Goal: Check status: Check status

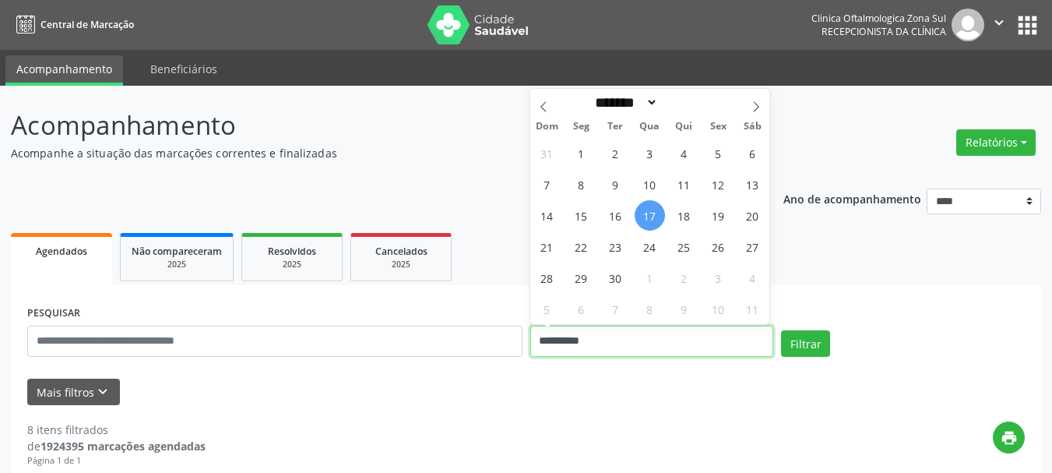
click at [606, 343] on input "**********" at bounding box center [652, 340] width 244 height 31
click at [684, 213] on span "18" at bounding box center [684, 215] width 30 height 30
type input "**********"
click at [684, 213] on span "18" at bounding box center [684, 215] width 30 height 30
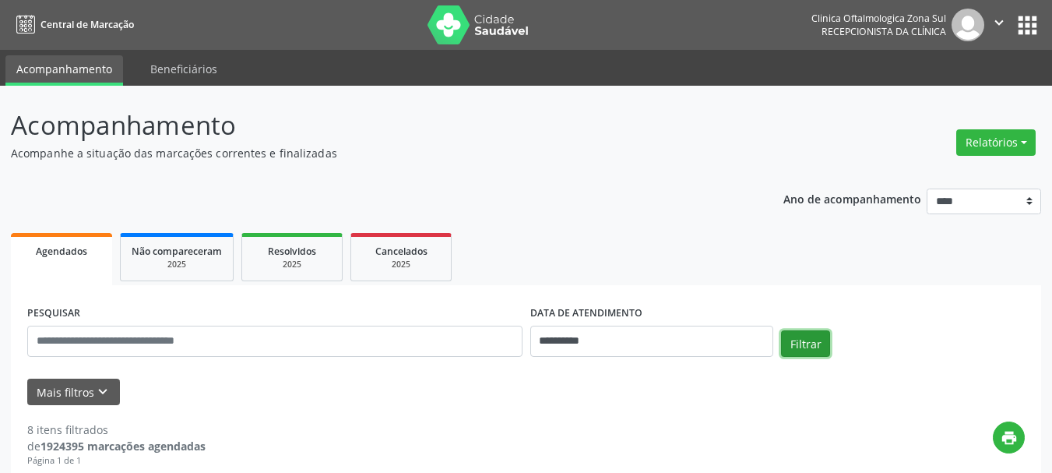
click at [810, 339] on button "Filtrar" at bounding box center [805, 343] width 49 height 26
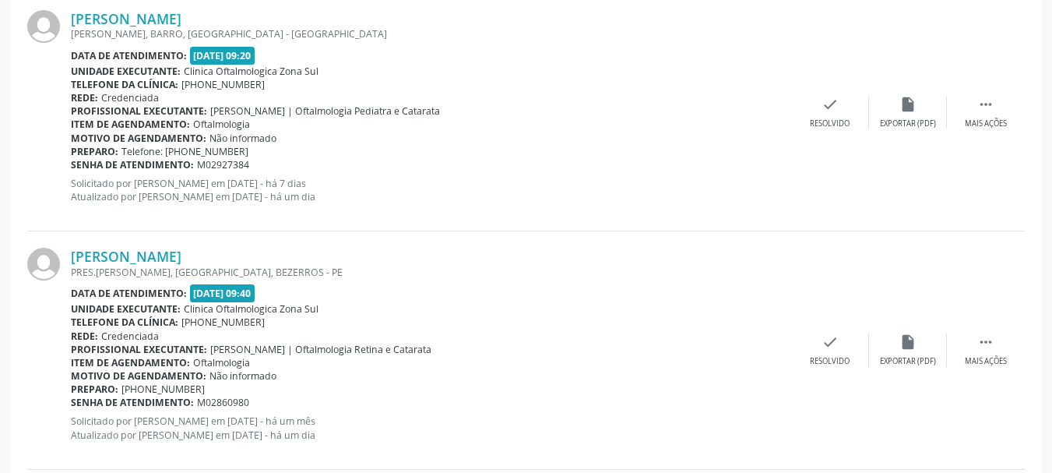
scroll to position [915, 0]
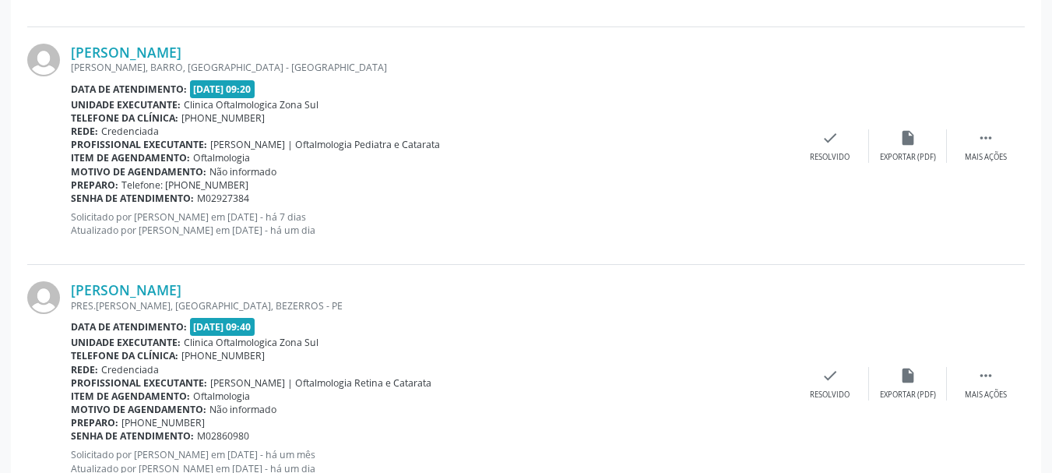
drag, startPoint x: 61, startPoint y: 46, endPoint x: 348, endPoint y: 58, distance: 286.7
click at [348, 58] on div "[PERSON_NAME] [PERSON_NAME], BARRO, [GEOGRAPHIC_DATA] - [GEOGRAPHIC_DATA] Data …" at bounding box center [525, 145] width 997 height 237
copy div "[PERSON_NAME]"
click at [181, 53] on link "[PERSON_NAME]" at bounding box center [126, 52] width 111 height 17
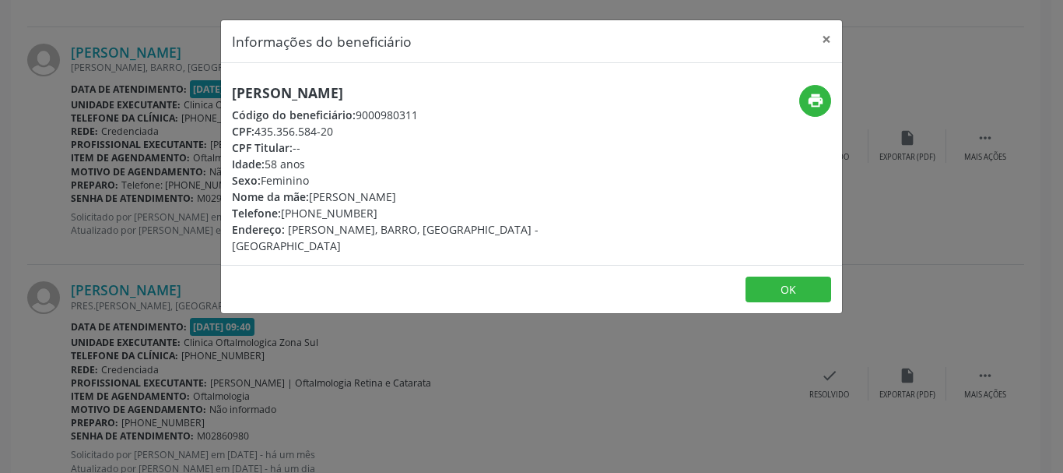
drag, startPoint x: 261, startPoint y: 131, endPoint x: 388, endPoint y: 129, distance: 126.9
click at [388, 129] on div "CPF: 435.356.584-20" at bounding box center [428, 131] width 392 height 16
copy div "35.356.584-20"
copy div "81) 99965-8903"
drag, startPoint x: 367, startPoint y: 213, endPoint x: 288, endPoint y: 209, distance: 78.7
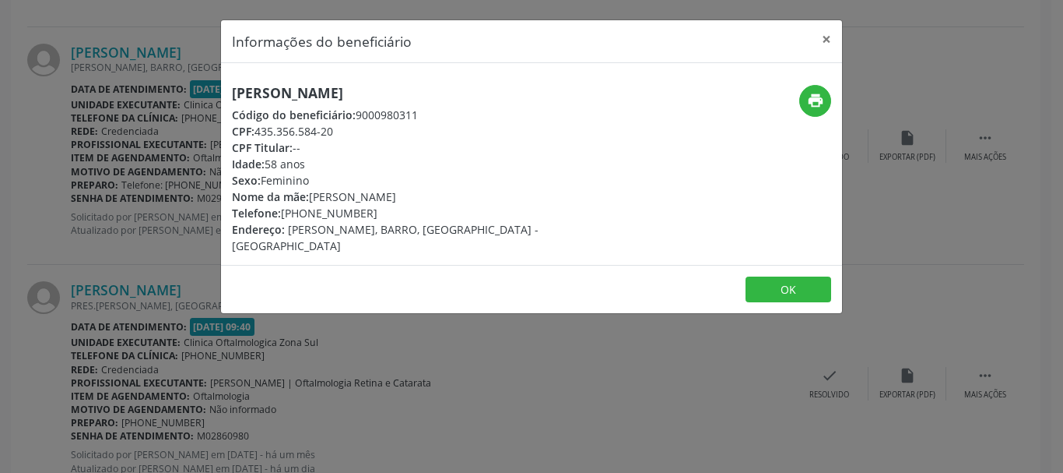
click at [288, 209] on div "Telefone: [PHONE_NUMBER]" at bounding box center [428, 213] width 392 height 16
click at [385, 107] on div "Código do beneficiário: 9000980311" at bounding box center [428, 115] width 392 height 16
copy div "435.356.584-20"
drag, startPoint x: 258, startPoint y: 130, endPoint x: 378, endPoint y: 137, distance: 120.1
click at [378, 137] on div "CPF: 435.356.584-20" at bounding box center [428, 131] width 392 height 16
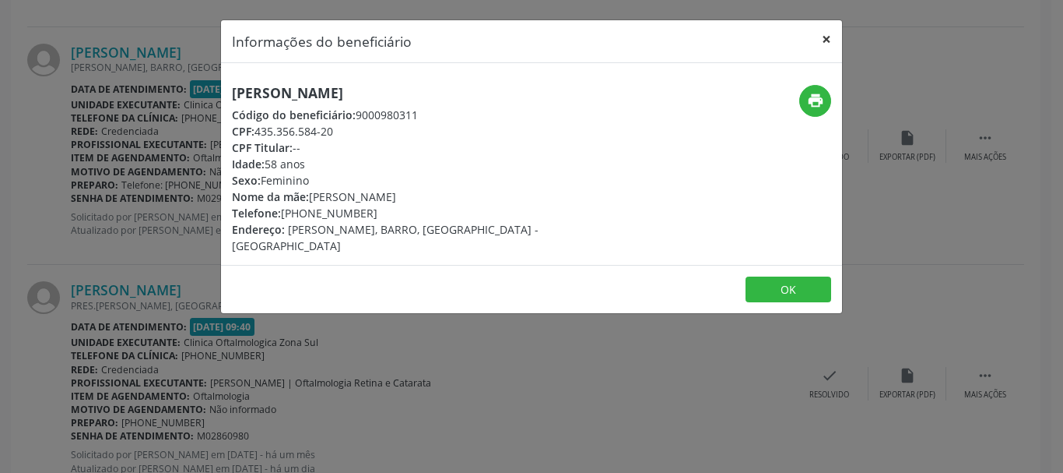
click at [821, 41] on button "×" at bounding box center [826, 39] width 31 height 38
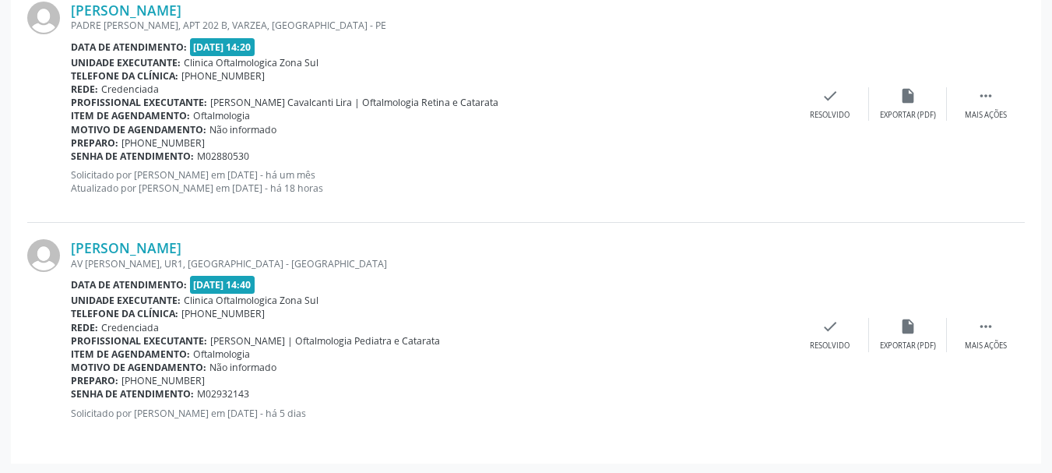
scroll to position [2148, 0]
copy div "[PERSON_NAME]"
drag, startPoint x: 292, startPoint y: 236, endPoint x: 69, endPoint y: 231, distance: 223.5
click at [69, 231] on div "[PERSON_NAME] AV MANAUS, UR1, [GEOGRAPHIC_DATA] - [GEOGRAPHIC_DATA] Data de ate…" at bounding box center [525, 332] width 997 height 223
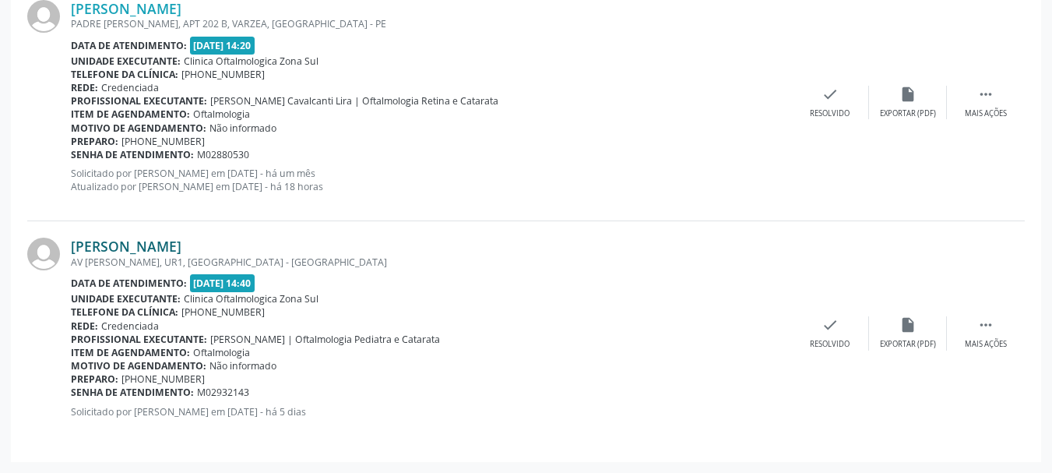
click at [107, 238] on link "[PERSON_NAME]" at bounding box center [126, 245] width 111 height 17
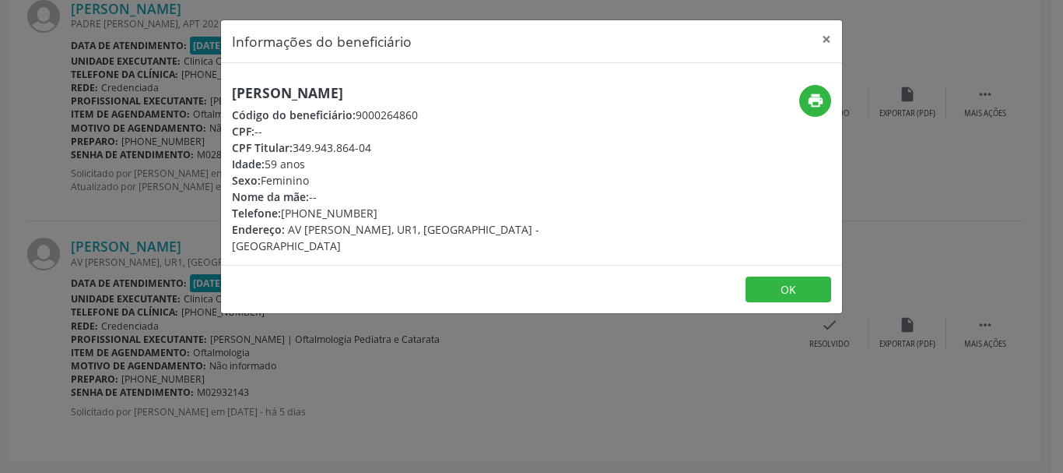
click at [332, 135] on div "CPF: --" at bounding box center [428, 131] width 392 height 16
click at [314, 99] on h5 "[PERSON_NAME]" at bounding box center [428, 93] width 392 height 16
copy div "[PERSON_NAME]"
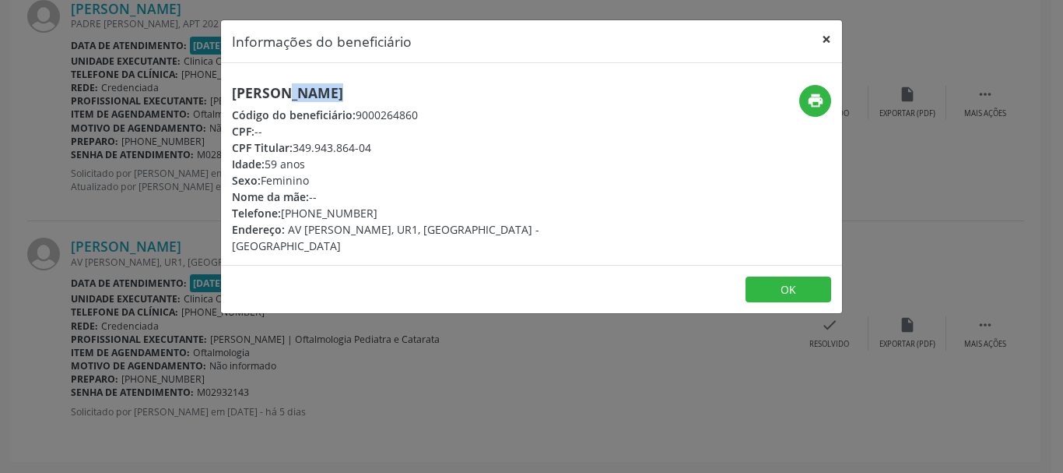
click at [831, 26] on button "×" at bounding box center [826, 39] width 31 height 38
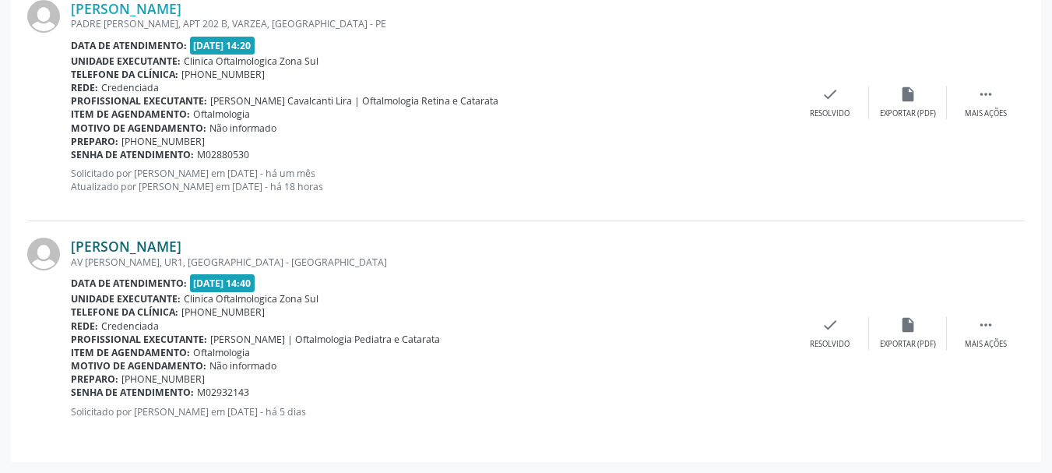
click at [156, 251] on link "[PERSON_NAME]" at bounding box center [126, 245] width 111 height 17
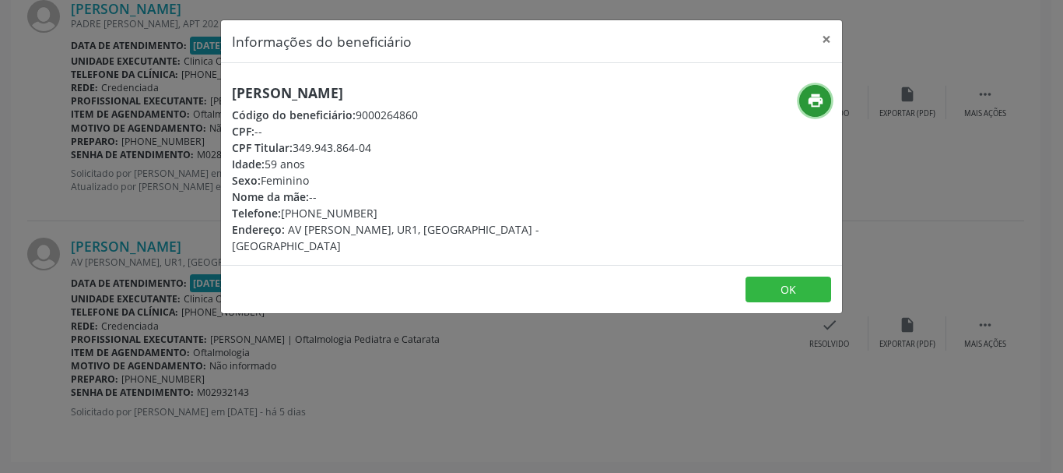
click at [816, 106] on icon "print" at bounding box center [815, 100] width 17 height 17
click at [786, 276] on button "OK" at bounding box center [789, 289] width 86 height 26
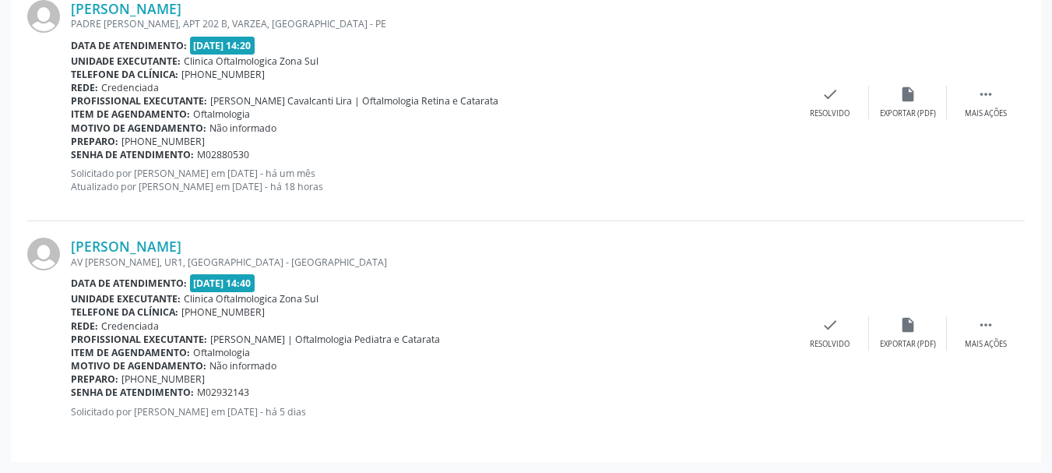
drag, startPoint x: 65, startPoint y: 399, endPoint x: 187, endPoint y: 390, distance: 122.6
click at [187, 390] on div "[PERSON_NAME] AV MANAUS, UR1, [GEOGRAPHIC_DATA] - [GEOGRAPHIC_DATA] Data de ate…" at bounding box center [525, 332] width 997 height 223
click at [231, 385] on div "Preparo: [PHONE_NUMBER]" at bounding box center [431, 378] width 720 height 13
click at [245, 390] on span "M02932143" at bounding box center [223, 391] width 52 height 13
copy div "nha de atendimento: M02932143"
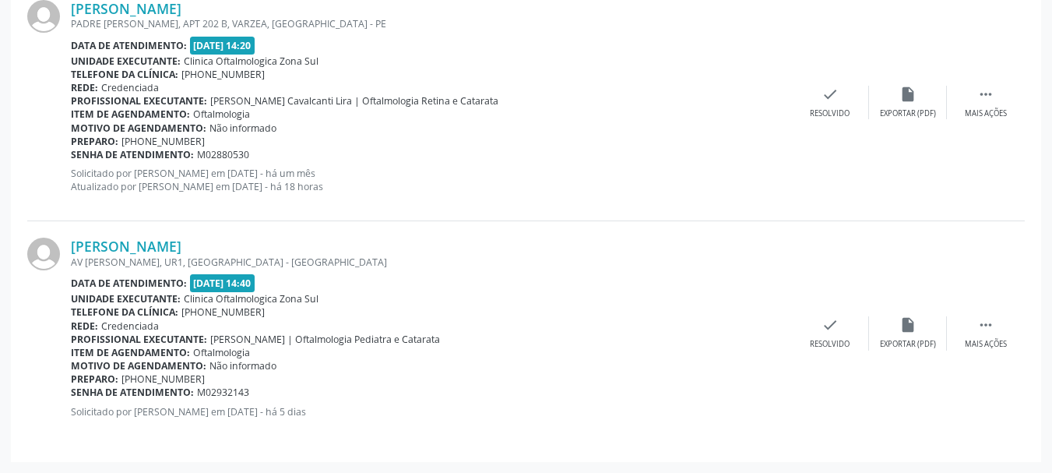
copy div "enha de atendimento: M02932143"
copy div "Senha de atendimento: M02932143"
drag, startPoint x: 250, startPoint y: 392, endPoint x: 73, endPoint y: 389, distance: 176.7
click at [73, 389] on div "Senha de atendimento: M02932143" at bounding box center [431, 391] width 720 height 13
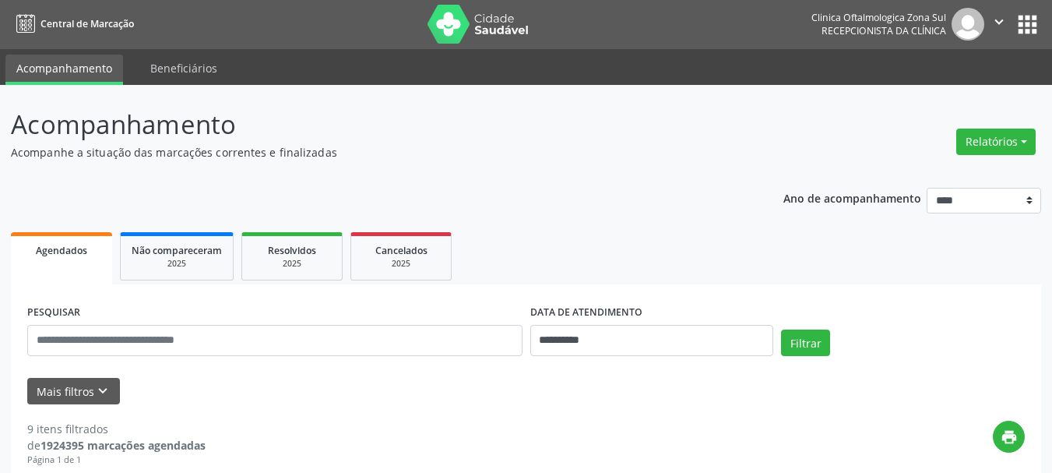
scroll to position [0, 0]
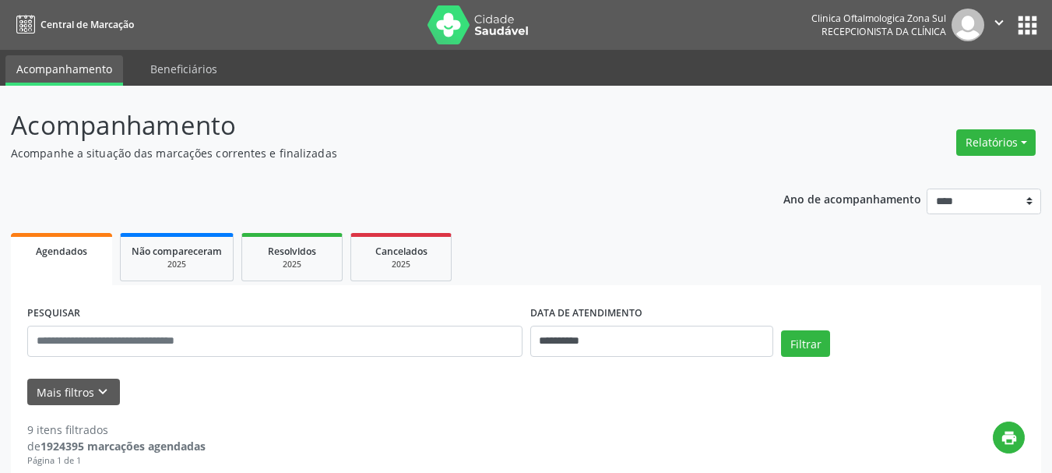
click at [451, 23] on img at bounding box center [477, 24] width 101 height 39
